Goal: Transaction & Acquisition: Purchase product/service

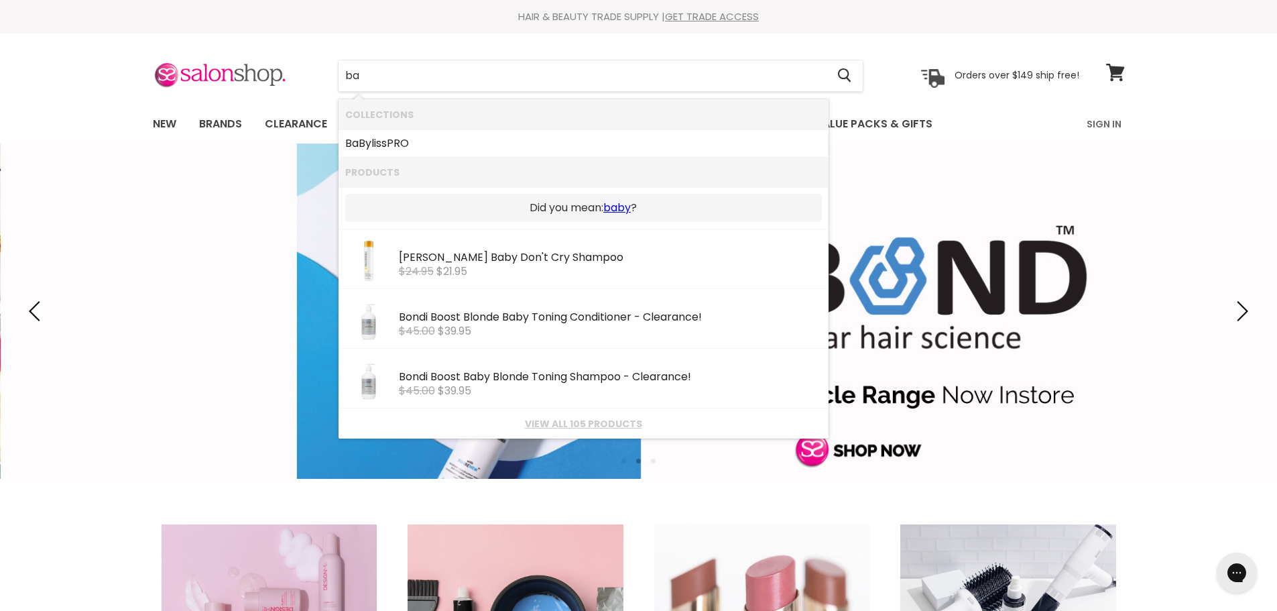
type input "b"
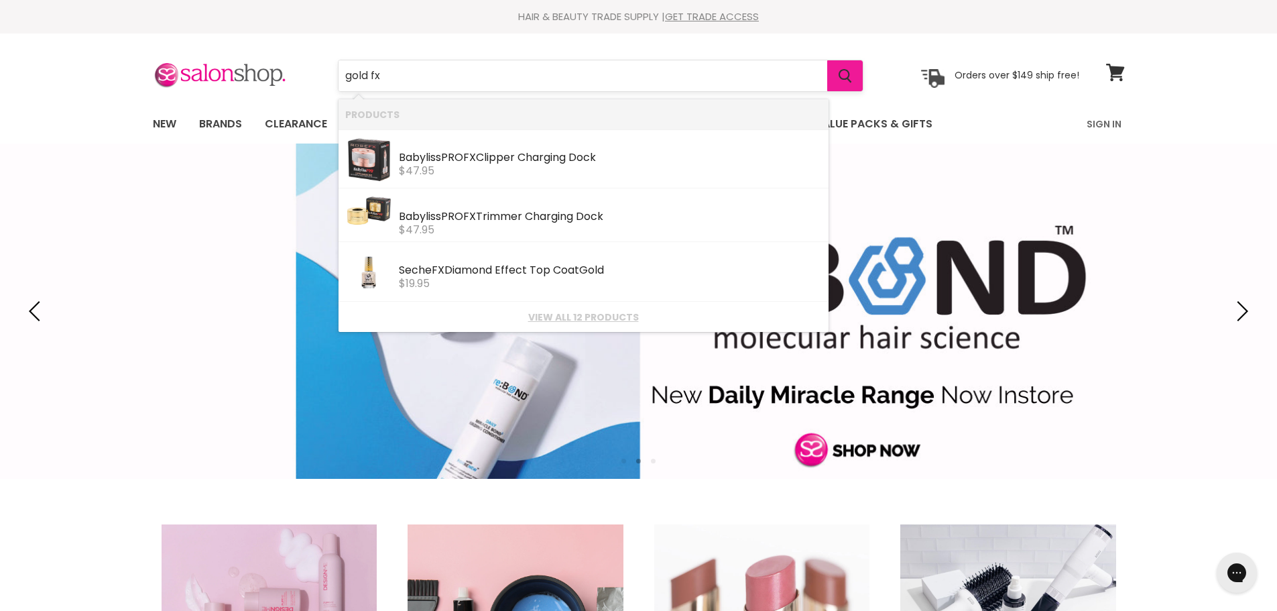
type input "gold fx"
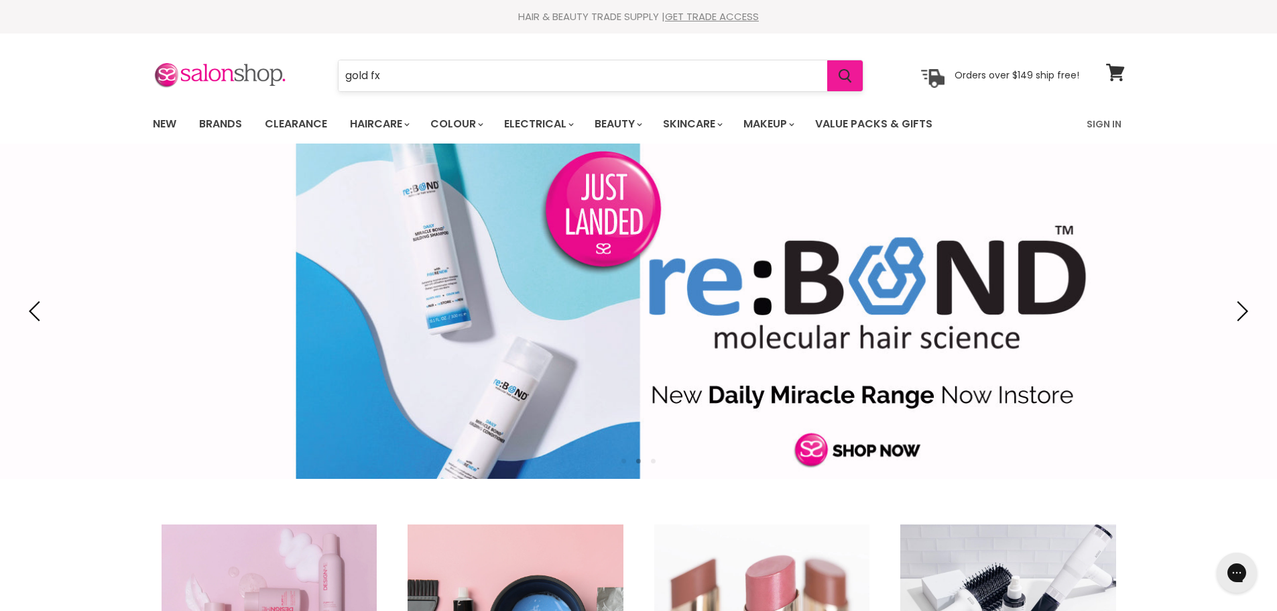
click at [850, 69] on icon "Search" at bounding box center [845, 76] width 13 height 14
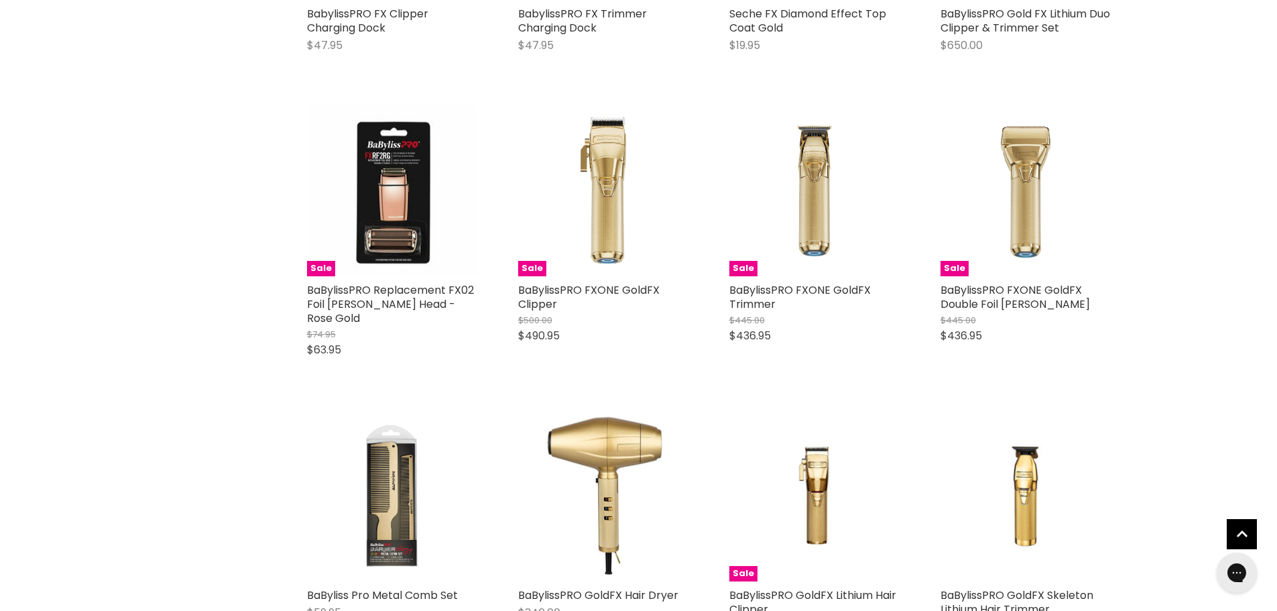
scroll to position [469, 0]
